Goal: Task Accomplishment & Management: Complete application form

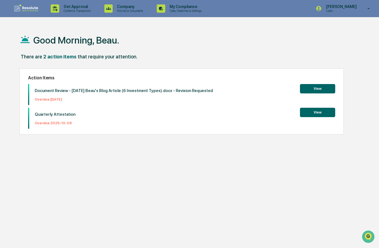
click at [327, 115] on button "View" at bounding box center [317, 112] width 35 height 9
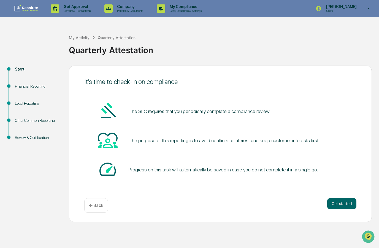
click at [345, 204] on button "Get started" at bounding box center [341, 203] width 29 height 11
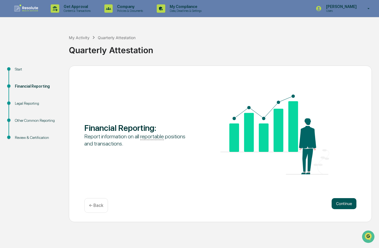
click at [348, 207] on button "Continue" at bounding box center [344, 203] width 25 height 11
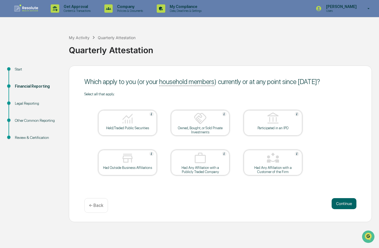
click at [147, 126] on div at bounding box center [127, 119] width 55 height 14
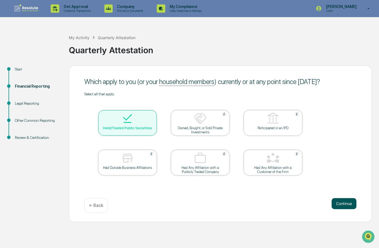
click at [345, 205] on button "Continue" at bounding box center [344, 203] width 25 height 11
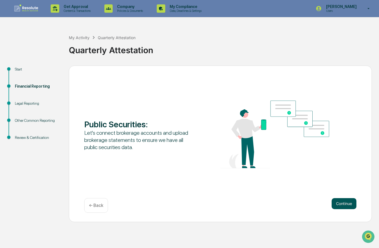
click at [348, 207] on button "Continue" at bounding box center [344, 203] width 25 height 11
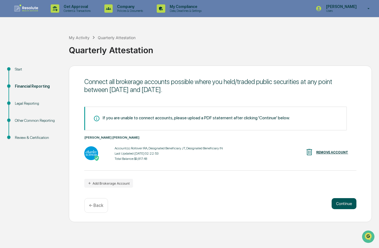
click at [350, 207] on button "Continue" at bounding box center [344, 203] width 25 height 11
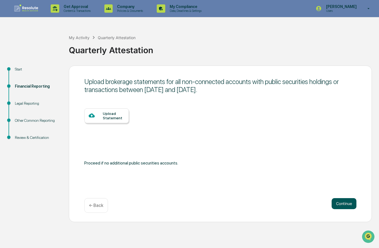
click at [350, 204] on button "Continue" at bounding box center [344, 203] width 25 height 11
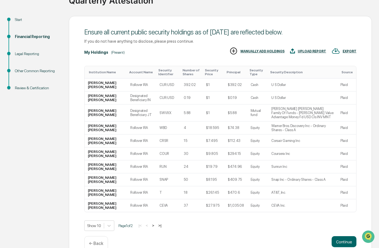
scroll to position [47, 0]
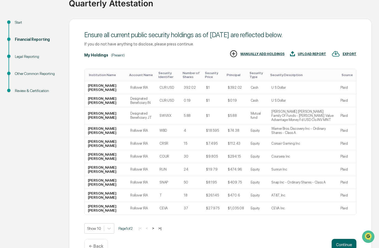
click at [156, 231] on button ">" at bounding box center [153, 228] width 6 height 5
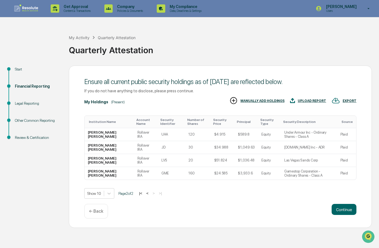
scroll to position [22, 0]
click at [344, 204] on button "Continue" at bounding box center [344, 209] width 25 height 11
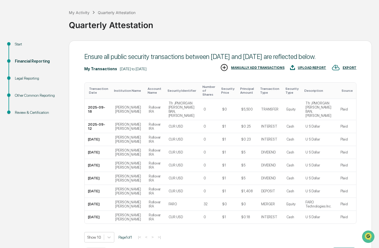
scroll to position [25, 0]
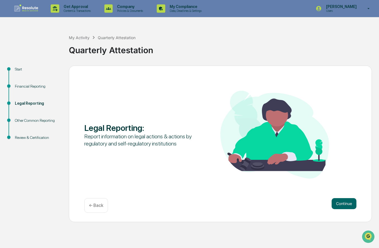
click at [345, 198] on button "Continue" at bounding box center [344, 203] width 25 height 11
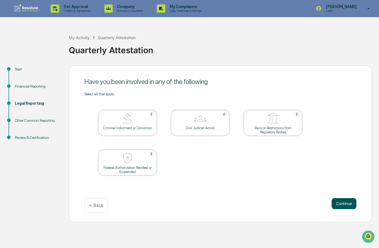
click at [344, 198] on button "Continue" at bounding box center [344, 203] width 25 height 11
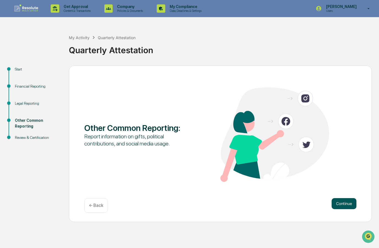
click at [343, 198] on button "Continue" at bounding box center [344, 203] width 25 height 11
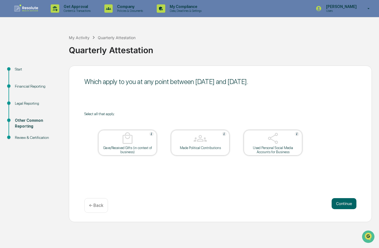
click at [293, 132] on div at bounding box center [272, 139] width 55 height 14
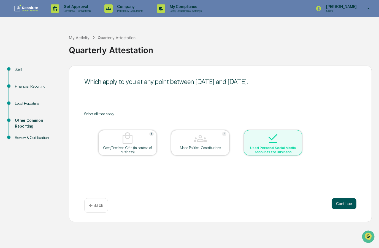
click at [348, 198] on button "Continue" at bounding box center [344, 203] width 25 height 11
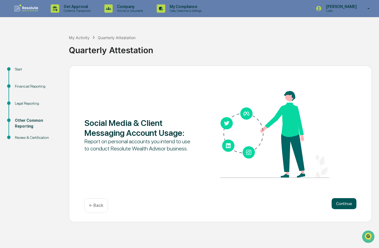
click at [344, 198] on button "Continue" at bounding box center [344, 203] width 25 height 11
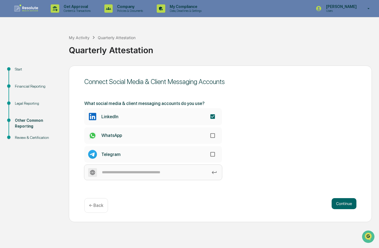
click at [196, 165] on input at bounding box center [153, 172] width 138 height 15
type input "********"
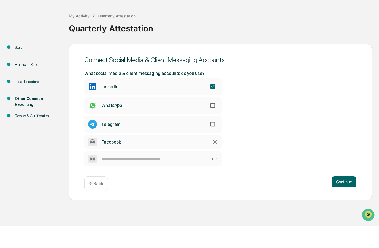
click at [340, 118] on div "What social media & client messaging accounts do you use? LinkedIn WhatsApp Tel…" at bounding box center [220, 141] width 272 height 96
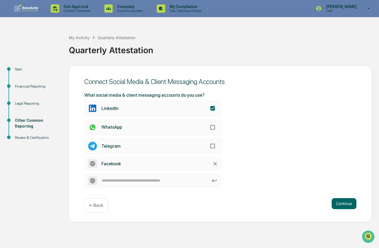
click at [347, 198] on button "Continue" at bounding box center [344, 203] width 25 height 11
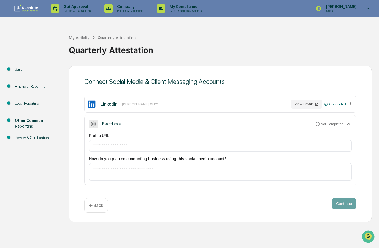
click at [348, 121] on icon at bounding box center [349, 124] width 6 height 6
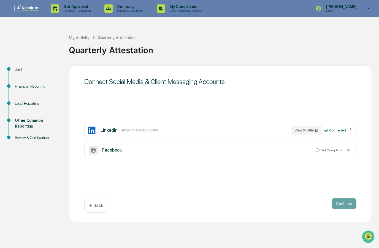
click at [325, 148] on div "Not Completed" at bounding box center [330, 150] width 28 height 4
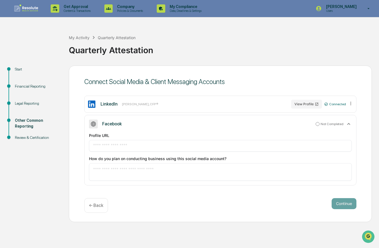
click at [151, 143] on input "text" at bounding box center [220, 146] width 255 height 6
paste input "**********"
type input "**********"
click at [280, 198] on div "Continue ← Back" at bounding box center [220, 205] width 272 height 15
click at [307, 166] on textarea at bounding box center [220, 172] width 255 height 12
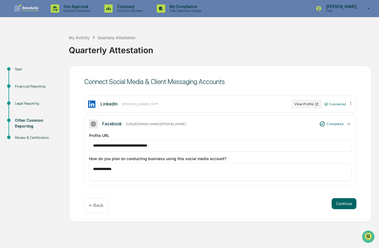
scroll to position [23, 0]
drag, startPoint x: 307, startPoint y: 150, endPoint x: 93, endPoint y: 26, distance: 247.0
click at [244, 166] on textarea "**********" at bounding box center [220, 172] width 255 height 12
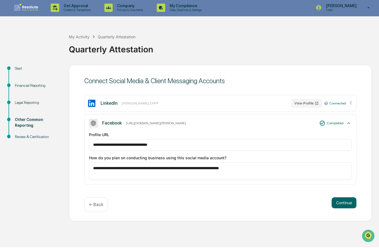
type textarea "**********"
click at [353, 198] on button "Continue" at bounding box center [344, 203] width 25 height 11
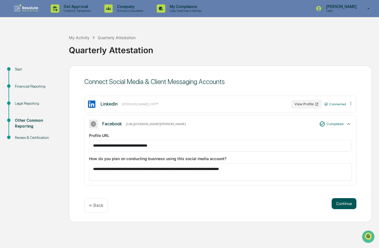
click at [351, 198] on button "Continue" at bounding box center [344, 203] width 25 height 11
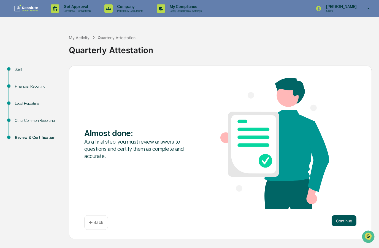
click at [350, 215] on button "Continue" at bounding box center [344, 220] width 25 height 11
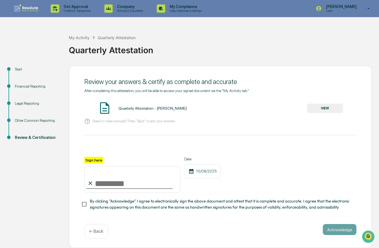
click at [166, 166] on input "Sign here" at bounding box center [132, 179] width 96 height 26
click at [102, 166] on input "Sign here" at bounding box center [132, 179] width 96 height 26
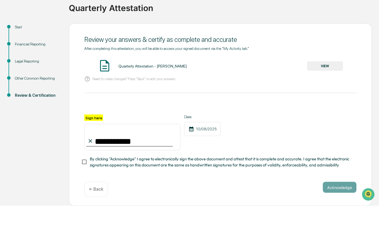
type input "**********"
click at [289, 198] on span "By clicking "Acknowledge" I agree to electronically sign the above document and…" at bounding box center [221, 204] width 262 height 12
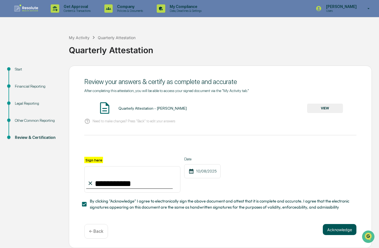
click at [346, 224] on button "Acknowledge" at bounding box center [340, 229] width 34 height 11
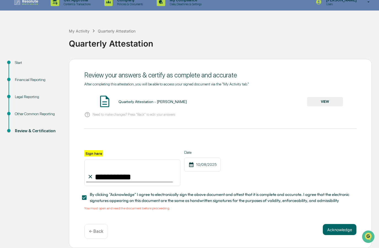
click at [335, 97] on button "VIEW" at bounding box center [325, 101] width 36 height 9
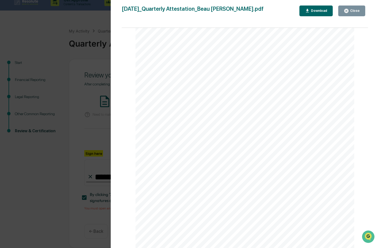
scroll to position [670, 0]
click at [353, 11] on div "Close" at bounding box center [354, 11] width 11 height 4
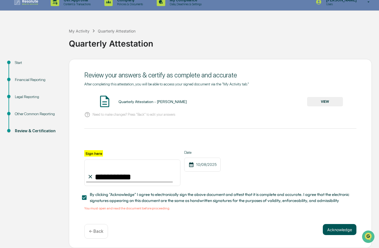
click at [339, 224] on button "Acknowledge" at bounding box center [340, 229] width 34 height 11
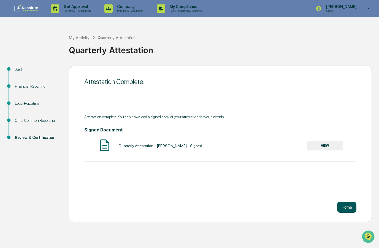
click at [350, 202] on button "Home" at bounding box center [346, 207] width 19 height 11
